Goal: Transaction & Acquisition: Purchase product/service

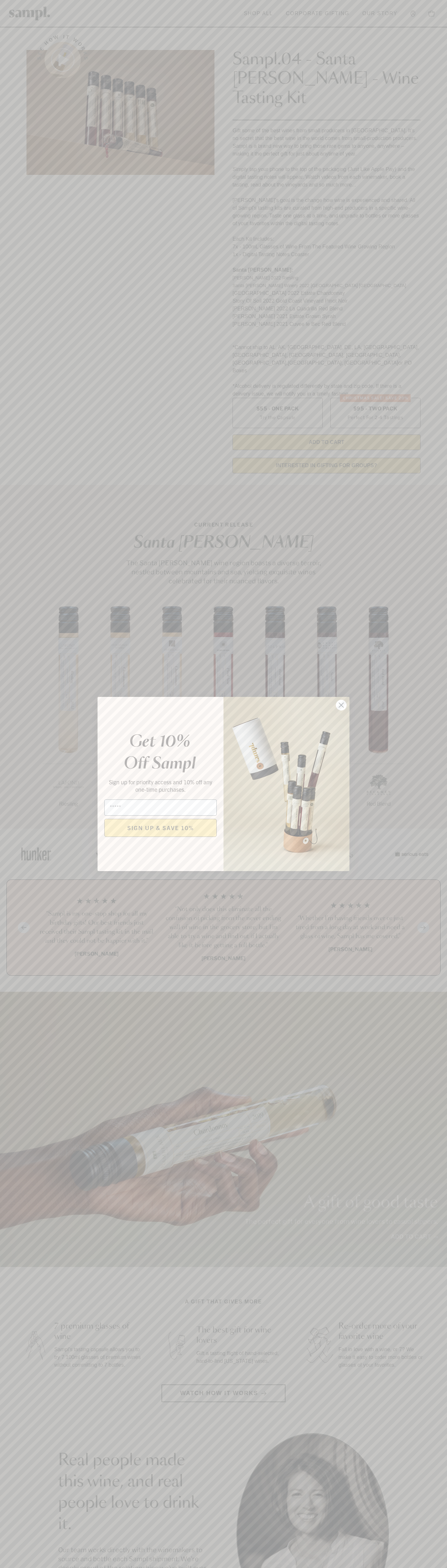
click at [341, 705] on icon "Close dialog" at bounding box center [341, 705] width 4 height 4
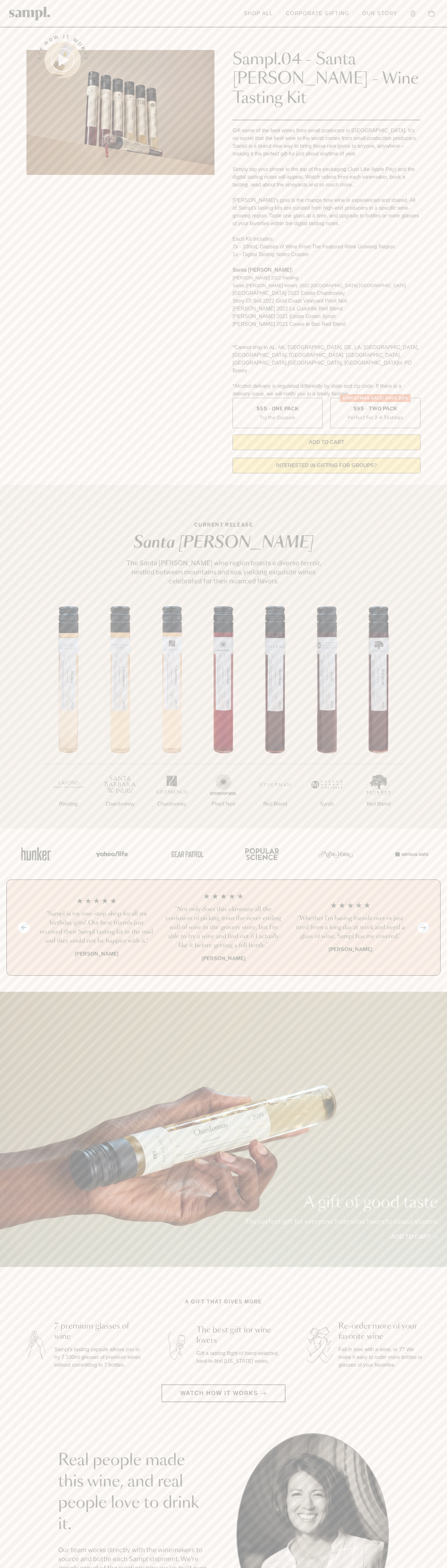
click at [85, 29] on div "See how it works" at bounding box center [120, 252] width 188 height 453
click at [421, 992] on div "A gift of good taste The perfect gift for everyone from wine lovers to casual s…" at bounding box center [224, 1129] width 447 height 275
click at [1, 1567] on html "Skip to main content Toggle navigation menu Shop All Corporate Gifting Our Stor…" at bounding box center [224, 1304] width 447 height 2608
click at [3, 131] on section "See how it works Sampl.04 - Santa Barbara - Wine Tasting Kit Gift some of the b…" at bounding box center [224, 252] width 447 height 453
click at [375, 398] on label "Christmas SALE! Save 20% $95 - Two Pack Perfect For 2-4 Tastings" at bounding box center [375, 413] width 90 height 30
